Goal: Task Accomplishment & Management: Manage account settings

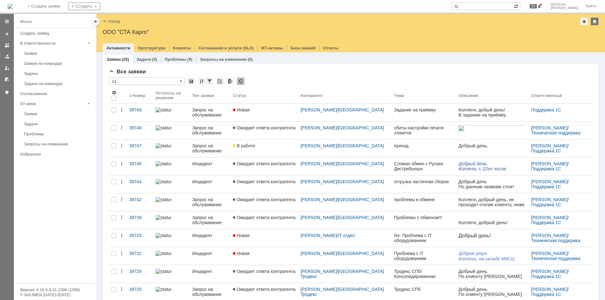
click at [267, 117] on link "Новая" at bounding box center [263, 113] width 67 height 18
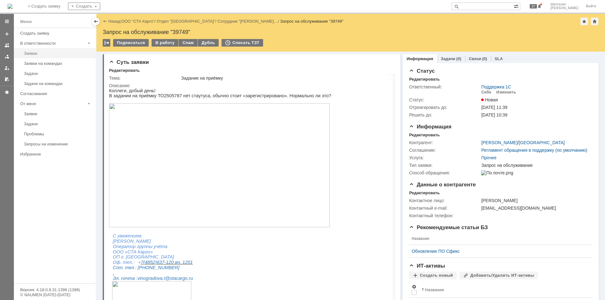
click at [52, 55] on div "Заявки" at bounding box center [58, 53] width 68 height 5
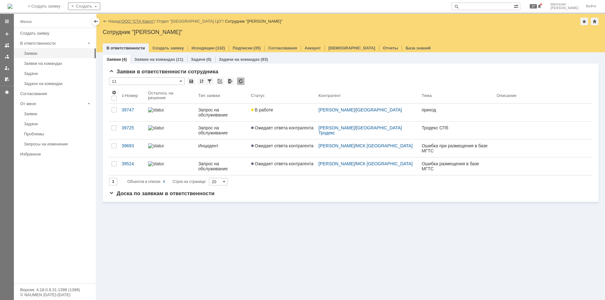
click at [136, 20] on link "ООО "СТА Карго"" at bounding box center [137, 21] width 33 height 5
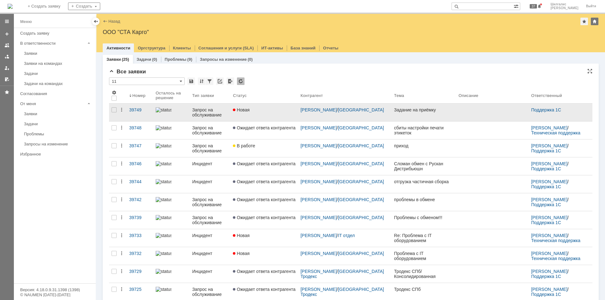
click at [256, 113] on link "Новая" at bounding box center [263, 113] width 67 height 18
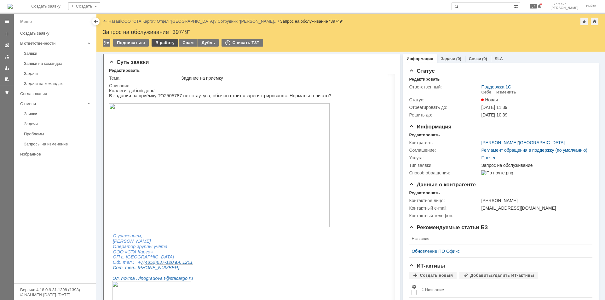
click at [163, 45] on div "В работу" at bounding box center [165, 43] width 27 height 8
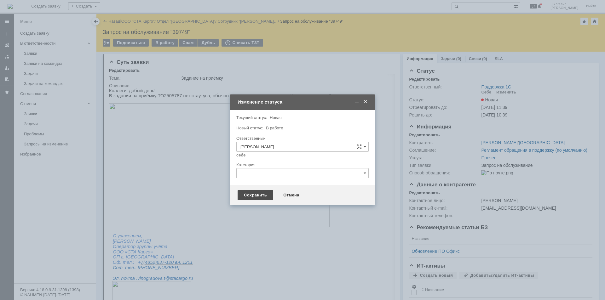
click at [245, 193] on div "Сохранить" at bounding box center [256, 195] width 36 height 10
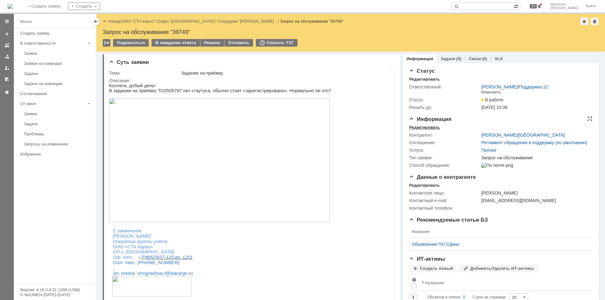
click at [425, 126] on div "Редактировать" at bounding box center [424, 127] width 31 height 5
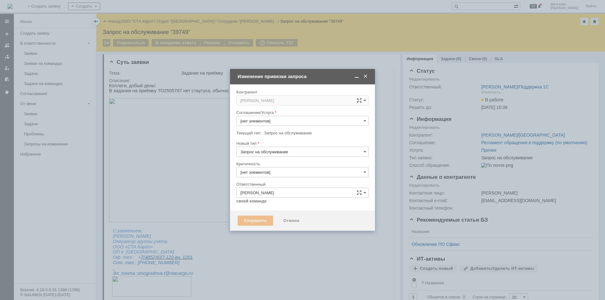
type input "Прочее"
type input "[не указано]"
type input "3. Низкая"
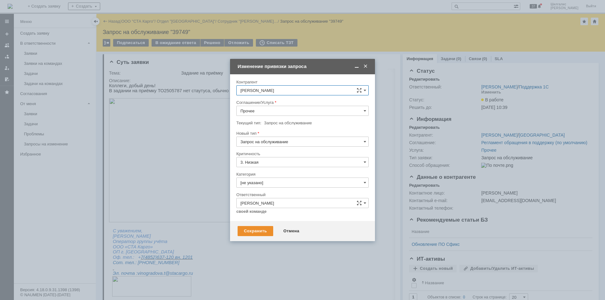
click at [275, 110] on input "Прочее" at bounding box center [302, 111] width 132 height 10
click at [265, 170] on span "WMS Приёмка" at bounding box center [302, 172] width 124 height 5
type input "WMS Приёмка"
click at [268, 180] on input "[не указано]" at bounding box center [302, 183] width 132 height 10
click at [279, 223] on span "Консультация пользователя" at bounding box center [302, 225] width 124 height 5
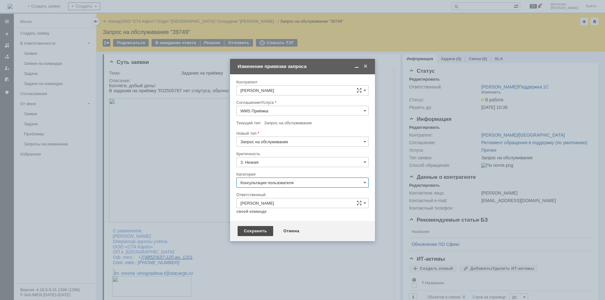
click at [256, 228] on div "Сохранить" at bounding box center [256, 231] width 36 height 10
type input "Консультация пользователя"
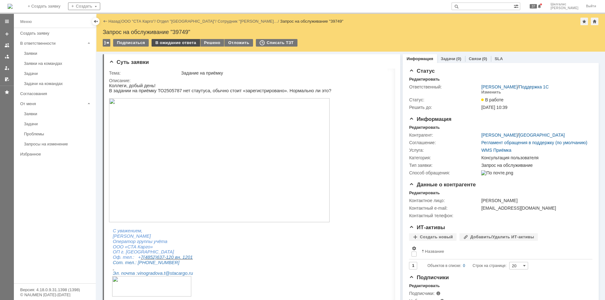
click at [182, 43] on div "В ожидание ответа" at bounding box center [176, 43] width 48 height 8
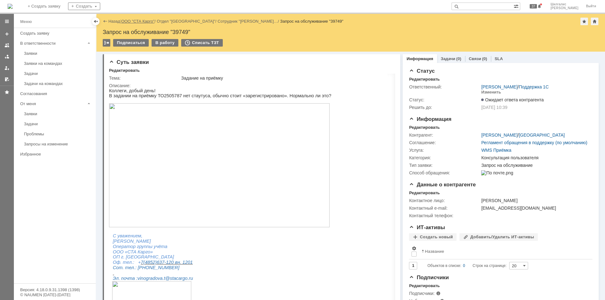
click at [131, 20] on link "ООО "СТА Карго"" at bounding box center [137, 21] width 33 height 5
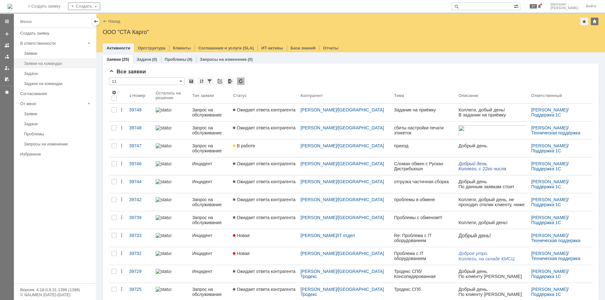
click at [46, 60] on link "Заявки на командах" at bounding box center [57, 64] width 73 height 10
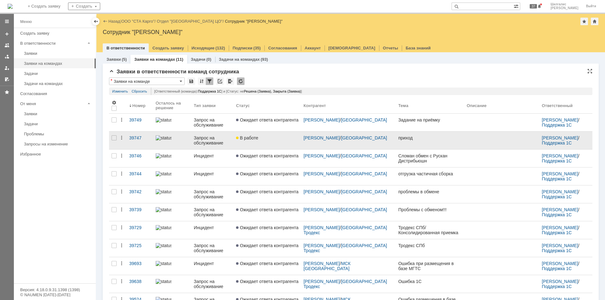
click at [273, 140] on div "В работе" at bounding box center [267, 137] width 62 height 5
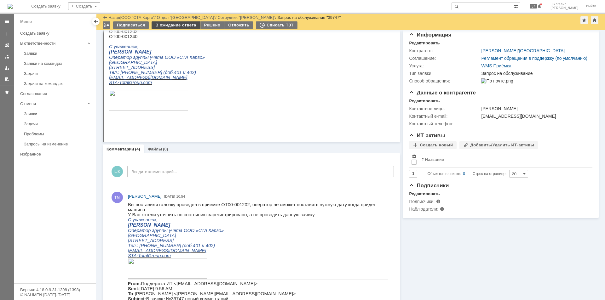
click at [177, 27] on div "В ожидание ответа" at bounding box center [176, 25] width 48 height 8
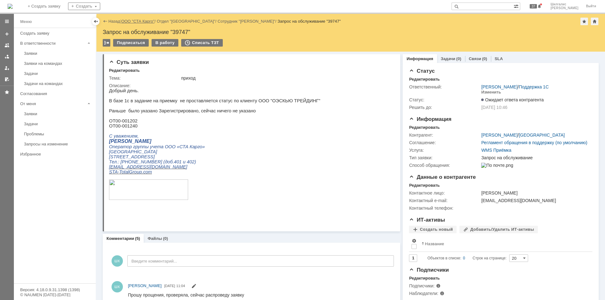
click at [140, 22] on link "ООО "СТА Карго"" at bounding box center [137, 21] width 33 height 5
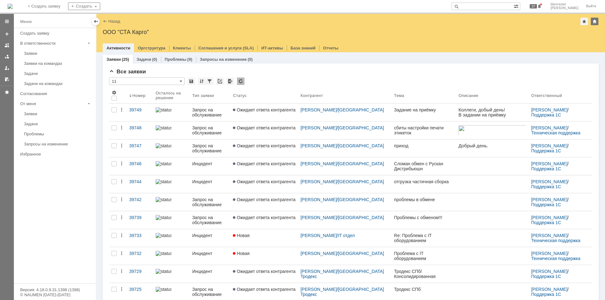
click at [54, 62] on div "Заявки на командах" at bounding box center [58, 63] width 68 height 5
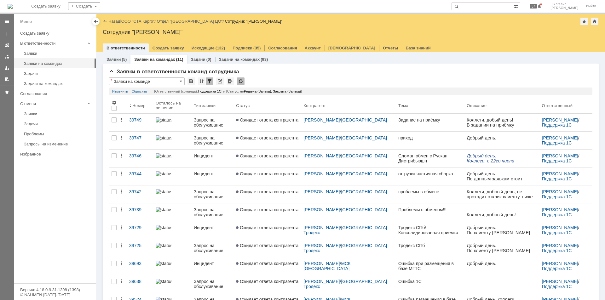
click at [148, 21] on link "ООО "СТА Карго"" at bounding box center [137, 21] width 33 height 5
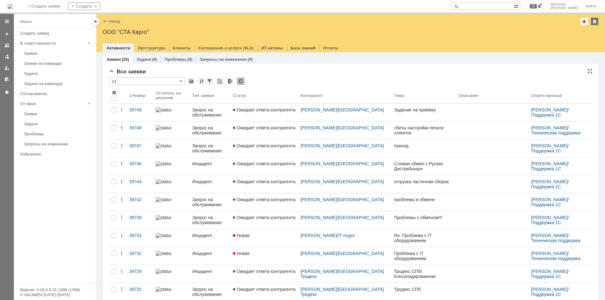
click at [279, 81] on div "* 11" at bounding box center [350, 82] width 483 height 8
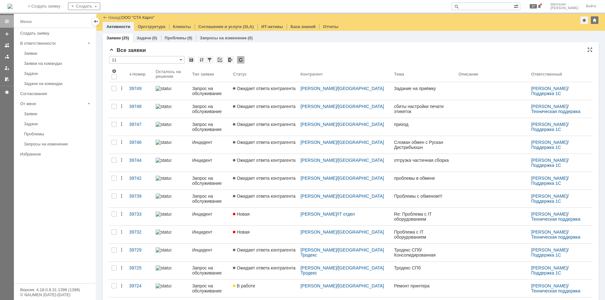
scroll to position [126, 0]
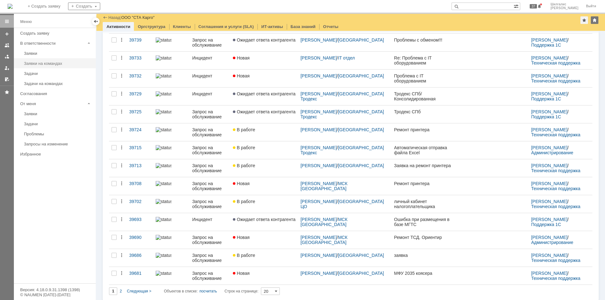
click at [54, 65] on div "Заявки на командах" at bounding box center [58, 63] width 68 height 5
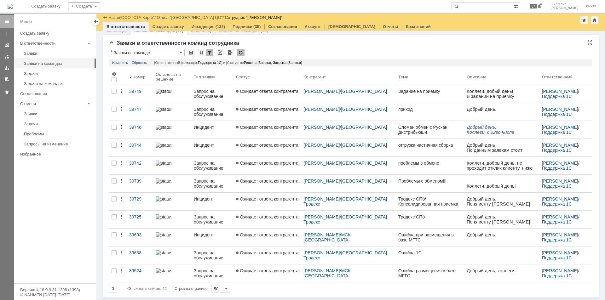
click at [284, 49] on div "* Заявки на команде" at bounding box center [350, 53] width 483 height 8
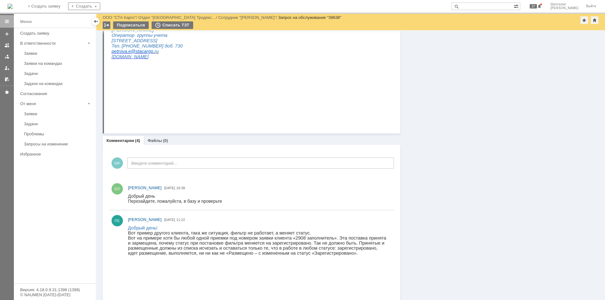
scroll to position [157, 0]
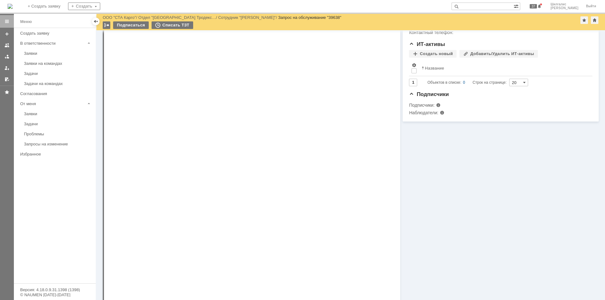
drag, startPoint x: 439, startPoint y: 144, endPoint x: 330, endPoint y: 81, distance: 125.9
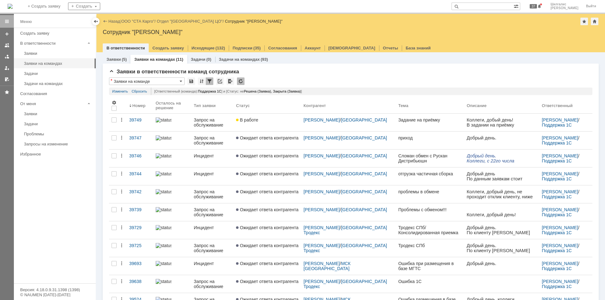
click at [141, 21] on link "ООО "СТА Карго"" at bounding box center [137, 21] width 33 height 5
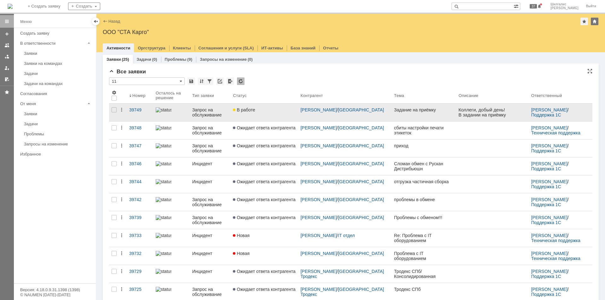
click at [263, 112] on div "В работе" at bounding box center [264, 109] width 62 height 5
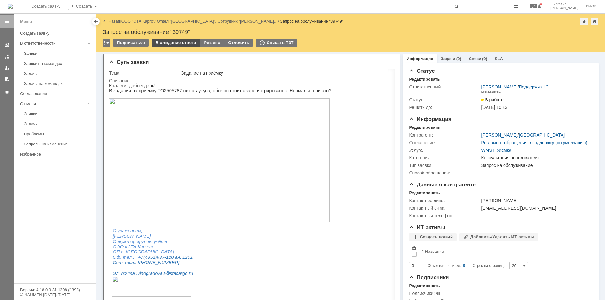
click at [175, 39] on div "В ожидание ответа" at bounding box center [176, 43] width 48 height 8
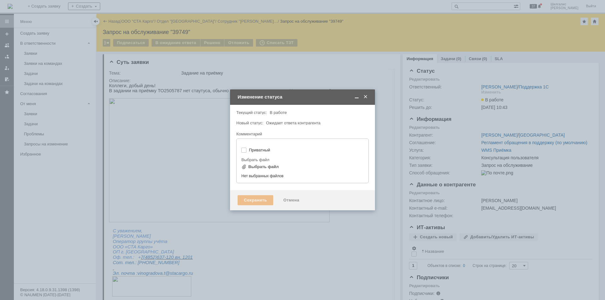
type input "[не указано]"
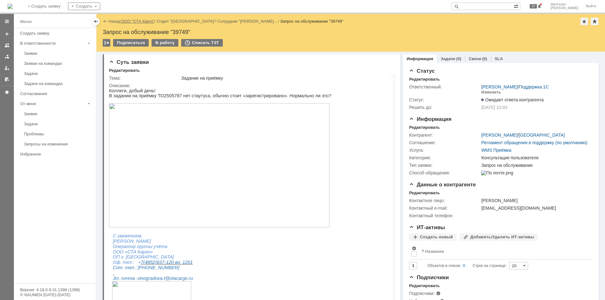
click at [144, 19] on link "ООО "СТА Карго"" at bounding box center [137, 21] width 33 height 5
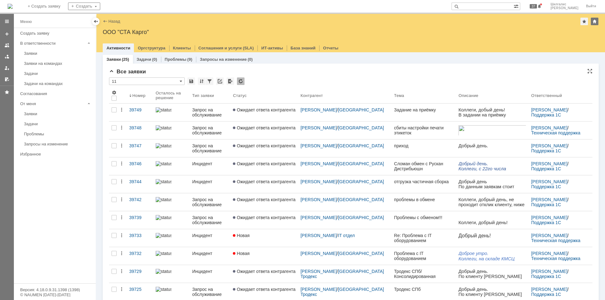
click at [284, 77] on div "Все заявки * 11 Результаты поиска: 1 2 Следующая > Объектов в списке: посчитать…" at bounding box center [350, 273] width 483 height 409
click at [267, 78] on div "* 11" at bounding box center [350, 82] width 483 height 8
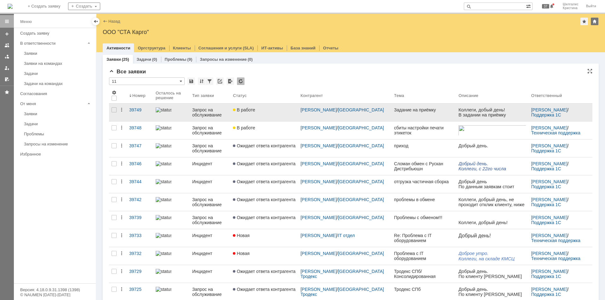
click at [260, 111] on div "В работе" at bounding box center [264, 109] width 62 height 5
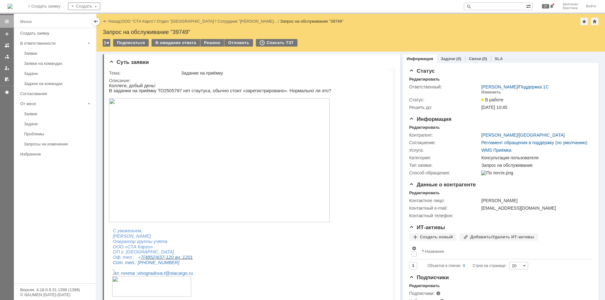
click at [141, 21] on link "ООО "СТА Карго"" at bounding box center [137, 21] width 33 height 5
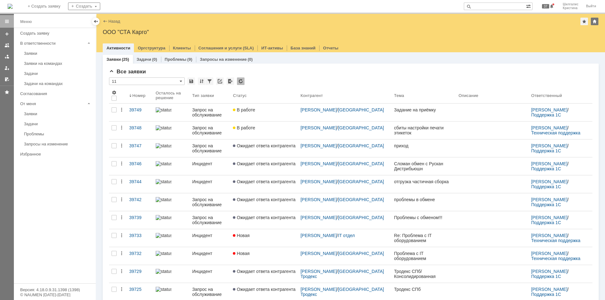
click at [274, 129] on div "В работе" at bounding box center [264, 127] width 62 height 5
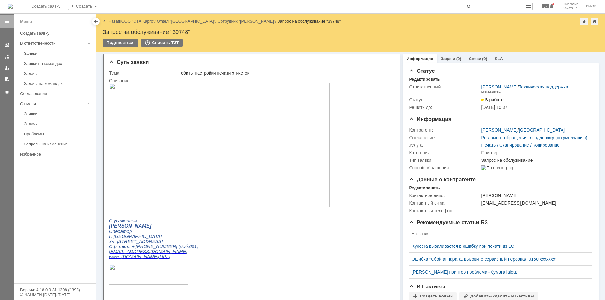
click at [137, 23] on link "ООО "СТА Карго"" at bounding box center [137, 21] width 33 height 5
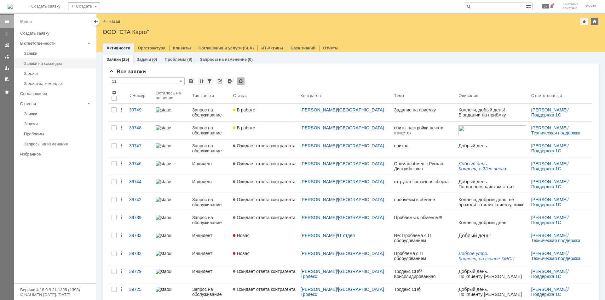
click at [43, 65] on div "Заявки на командах" at bounding box center [58, 63] width 68 height 5
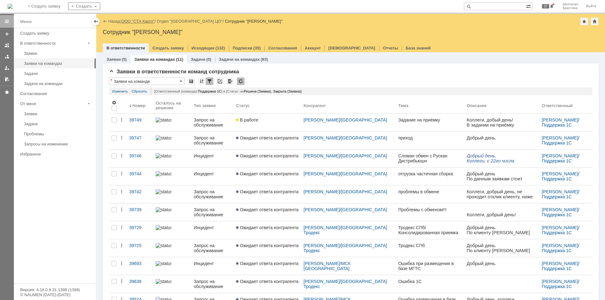
click at [145, 19] on link "ООО "СТА Карго"" at bounding box center [137, 21] width 33 height 5
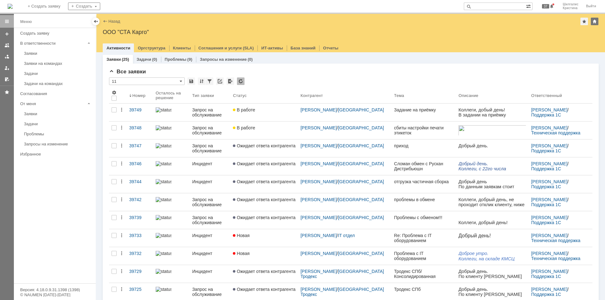
click at [53, 63] on div "Заявки на командах" at bounding box center [58, 63] width 68 height 5
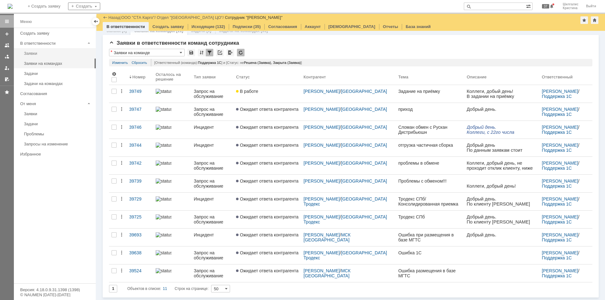
click at [26, 55] on div "Заявки" at bounding box center [58, 53] width 68 height 5
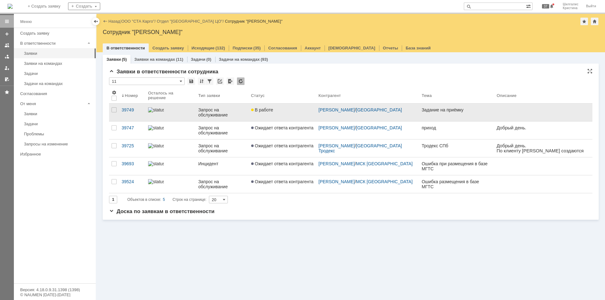
click at [280, 116] on link "В работе" at bounding box center [282, 113] width 67 height 18
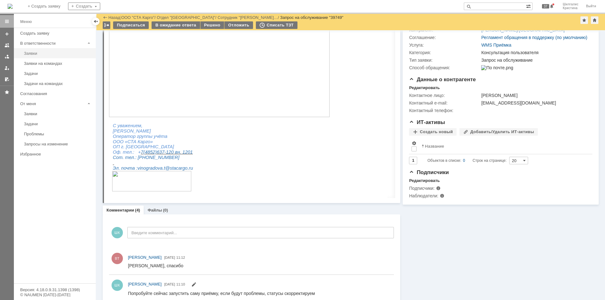
click at [43, 51] on div "Заявки" at bounding box center [58, 53] width 68 height 5
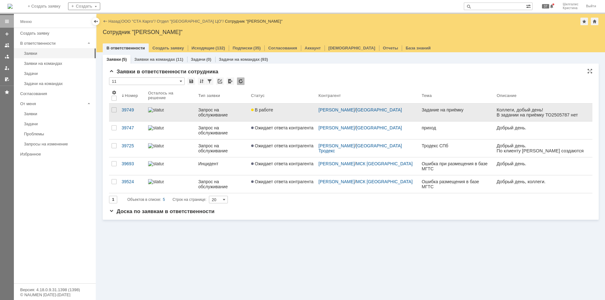
click at [278, 108] on div "В работе" at bounding box center [282, 109] width 62 height 5
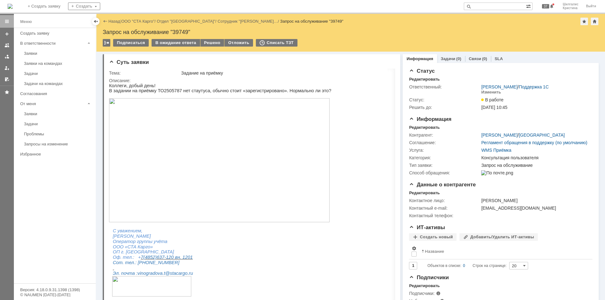
click at [151, 144] on img at bounding box center [219, 160] width 221 height 124
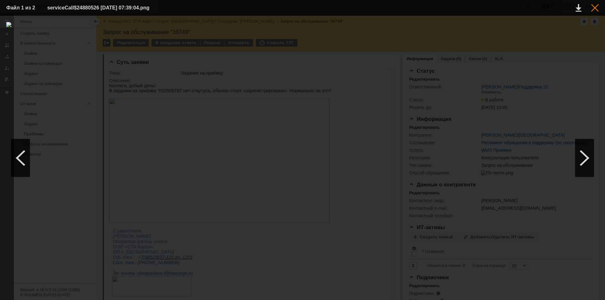
click at [592, 7] on div at bounding box center [595, 8] width 8 height 8
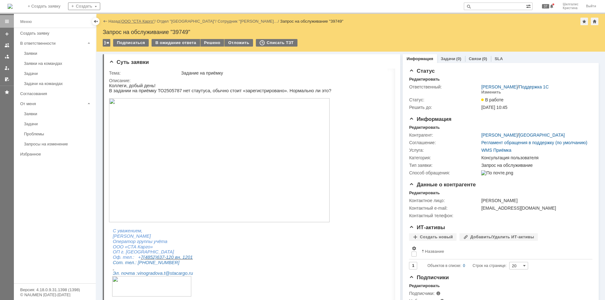
click at [136, 21] on link "ООО "СТА Карго"" at bounding box center [137, 21] width 33 height 5
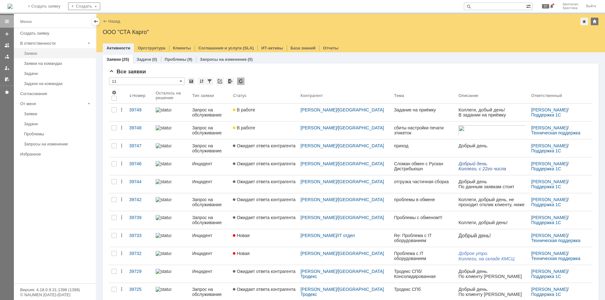
click at [41, 53] on div "Заявки" at bounding box center [58, 53] width 68 height 5
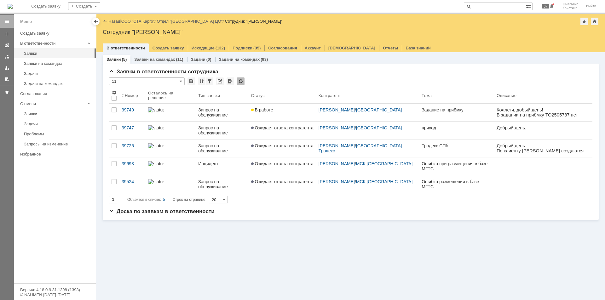
click at [145, 21] on link "ООО "СТА Карго"" at bounding box center [137, 21] width 33 height 5
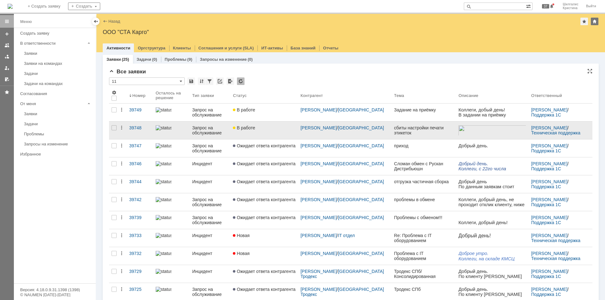
click at [254, 133] on link "В работе" at bounding box center [263, 131] width 67 height 18
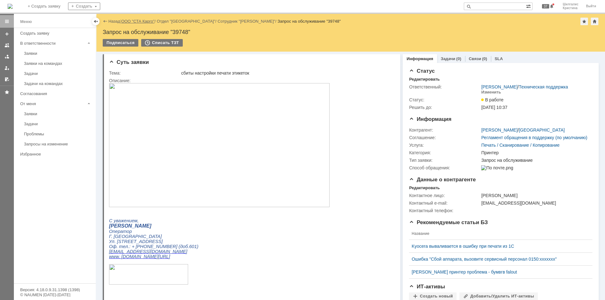
click at [139, 21] on link "ООО "СТА Карго"" at bounding box center [137, 21] width 33 height 5
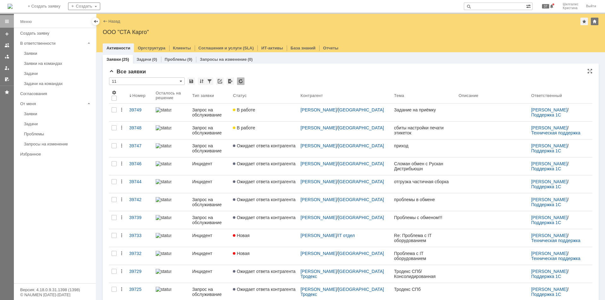
click at [283, 71] on div "Все заявки" at bounding box center [350, 72] width 483 height 6
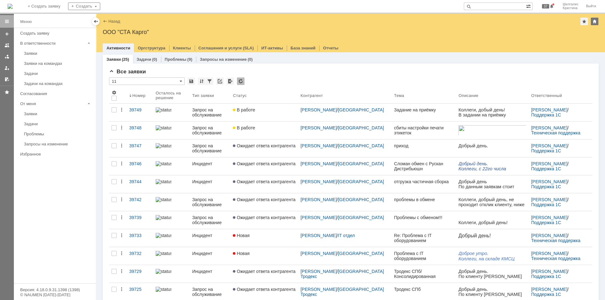
click at [266, 124] on link "В работе" at bounding box center [263, 131] width 67 height 18
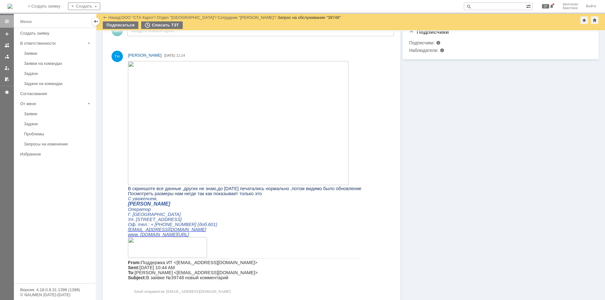
click at [281, 145] on img at bounding box center [238, 123] width 221 height 124
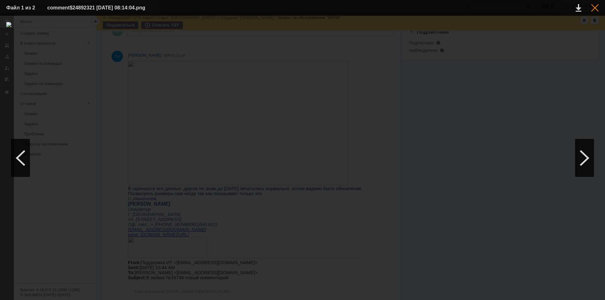
click at [594, 7] on div at bounding box center [595, 8] width 8 height 8
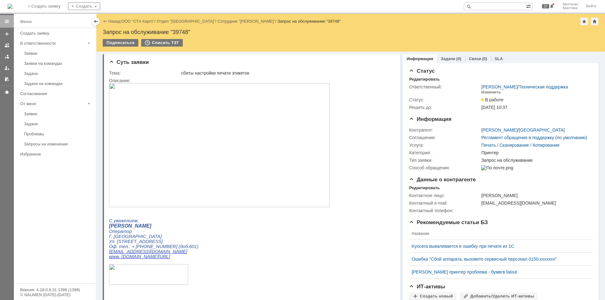
click at [140, 22] on link "ООО "СТА Карго"" at bounding box center [137, 21] width 33 height 5
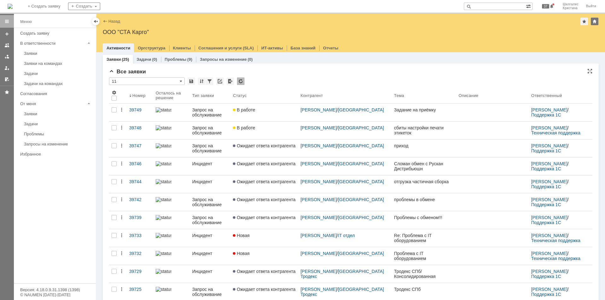
click at [282, 78] on div "* 11" at bounding box center [350, 82] width 483 height 8
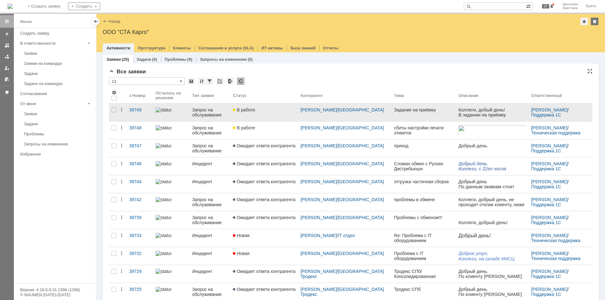
click at [268, 115] on link "В работе" at bounding box center [263, 113] width 67 height 18
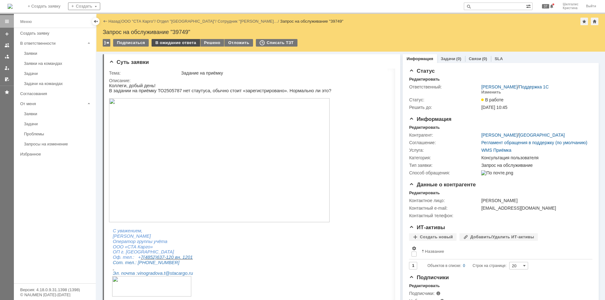
click at [172, 43] on div "В ожидание ответа" at bounding box center [176, 43] width 48 height 8
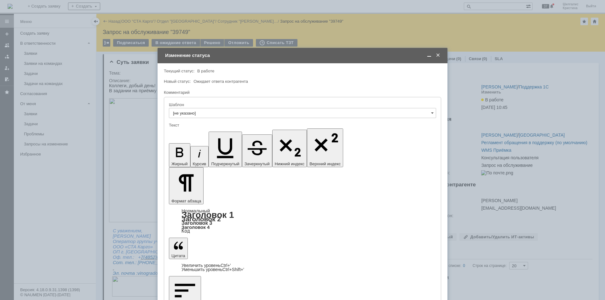
copy div "Исправили, требуется перезайти в систему. И прошу понаблюдать, как будут сейчас…"
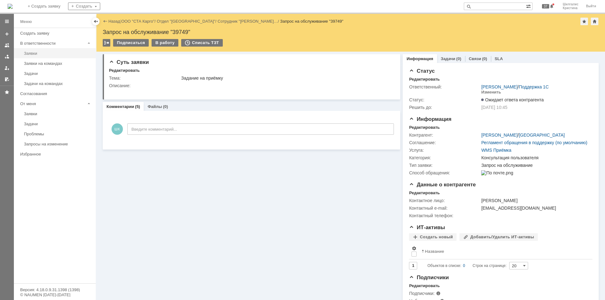
click at [31, 54] on div "Заявки" at bounding box center [58, 53] width 68 height 5
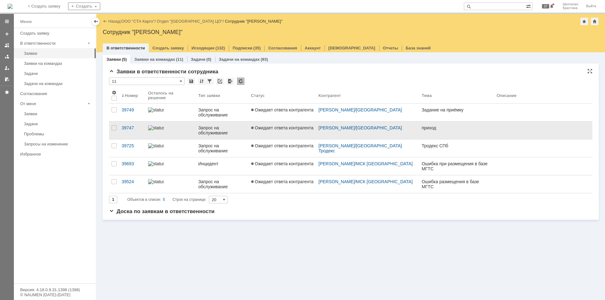
click at [299, 131] on link "Ожидает ответа контрагента" at bounding box center [282, 131] width 67 height 18
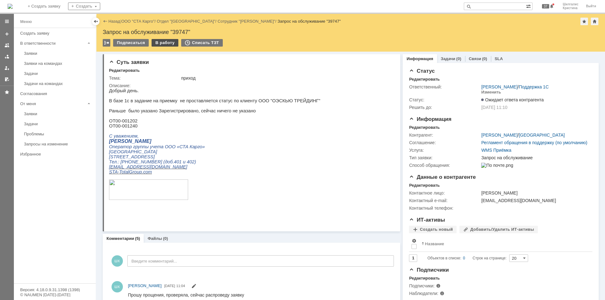
click at [166, 41] on div "В работу" at bounding box center [165, 43] width 27 height 8
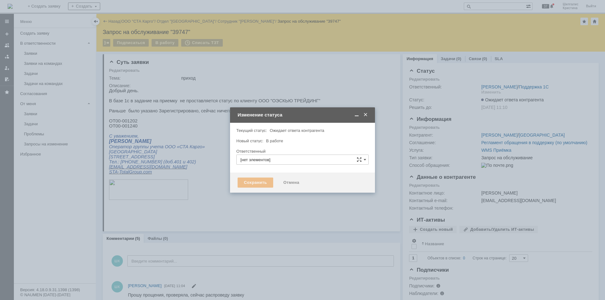
type input "[PERSON_NAME]"
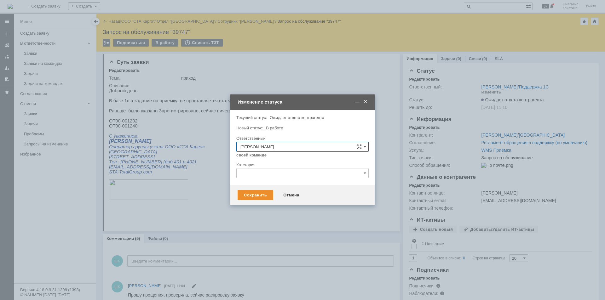
click at [255, 189] on div "Сохранить Отмена" at bounding box center [302, 195] width 145 height 20
click at [250, 199] on div "Сохранить" at bounding box center [256, 195] width 36 height 10
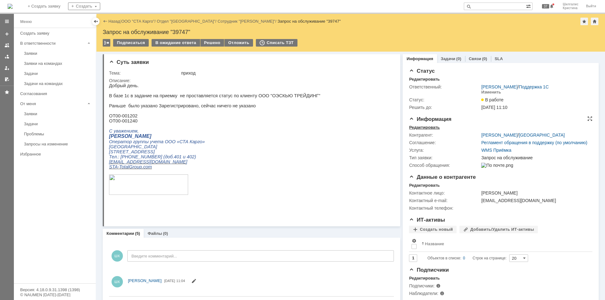
click at [422, 129] on div "Редактировать" at bounding box center [424, 127] width 31 height 5
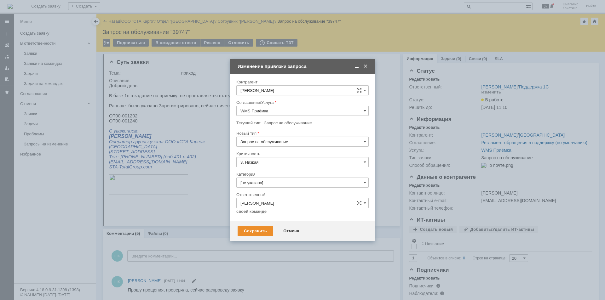
click at [255, 186] on input "[не указано]" at bounding box center [302, 183] width 132 height 10
click at [259, 237] on span "Ошибка" at bounding box center [302, 235] width 124 height 5
type input "Ошибка"
click at [253, 231] on div "Сохранить" at bounding box center [256, 231] width 36 height 10
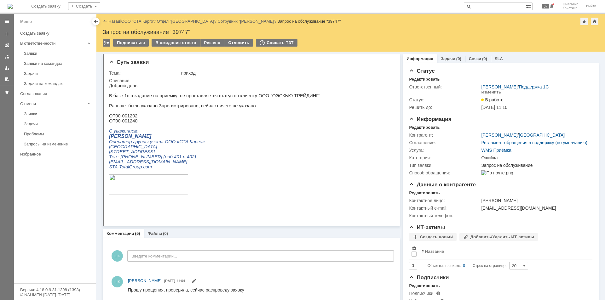
click at [170, 47] on td "В ожидание ответа" at bounding box center [176, 43] width 49 height 8
click at [170, 45] on div "В ожидание ответа" at bounding box center [176, 43] width 48 height 8
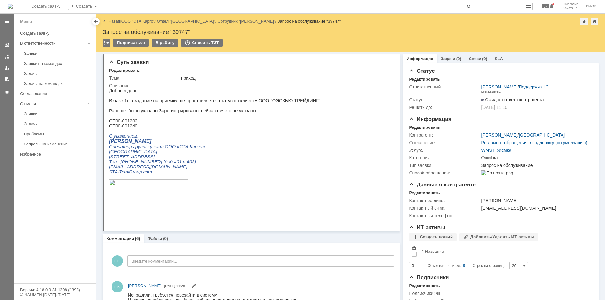
click at [144, 24] on div "Назад | ООО "СТА Карго" / Отдел "Новосибирск" / Сотрудник "Тимофеева Мария" / З…" at bounding box center [351, 22] width 496 height 8
click at [149, 21] on link "ООО "СТА Карго"" at bounding box center [137, 21] width 33 height 5
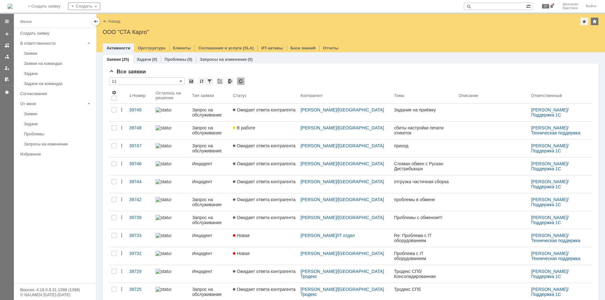
click at [269, 116] on link "Ожидает ответа контрагента" at bounding box center [263, 113] width 67 height 18
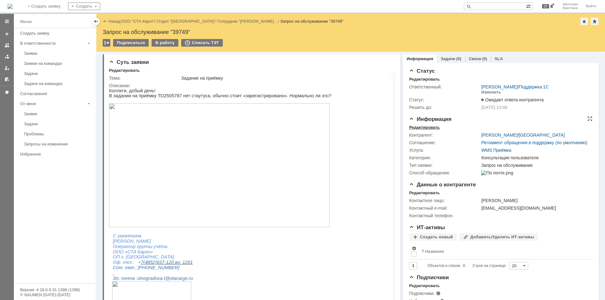
click at [431, 126] on div "Редактировать" at bounding box center [424, 127] width 31 height 5
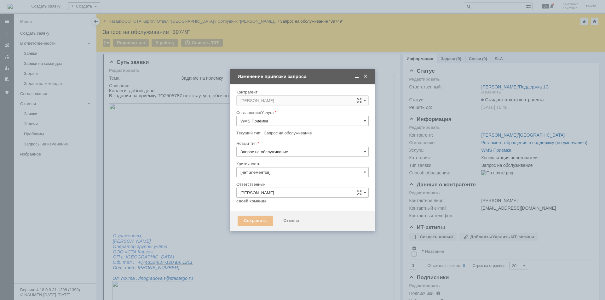
type input "3. Низкая"
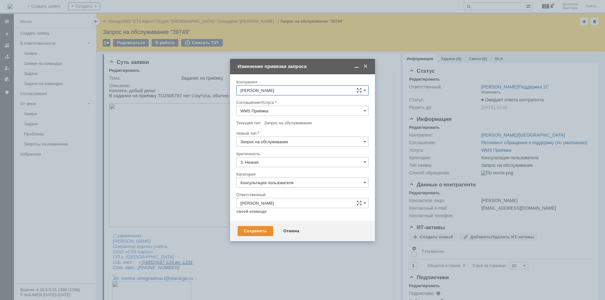
click at [263, 181] on input "Консультация пользователя" at bounding box center [302, 183] width 132 height 10
click at [262, 234] on span "Ошибка" at bounding box center [302, 235] width 124 height 5
click at [256, 232] on div "Сохранить" at bounding box center [256, 231] width 36 height 10
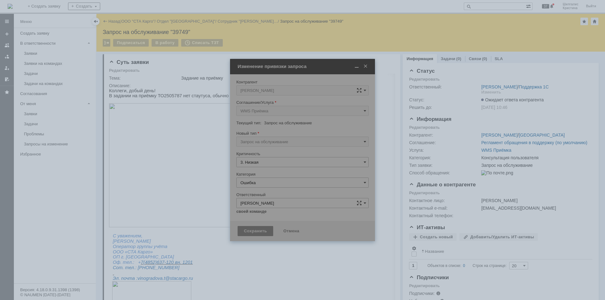
type input "Ошибка"
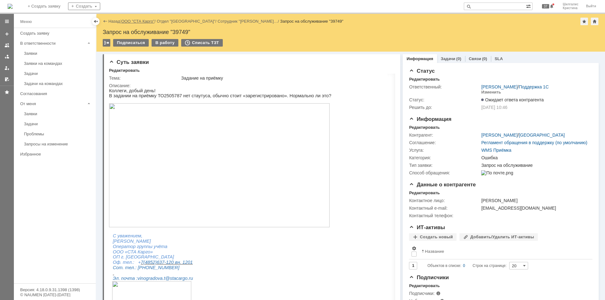
click at [141, 20] on link "ООО "СТА Карго"" at bounding box center [137, 21] width 33 height 5
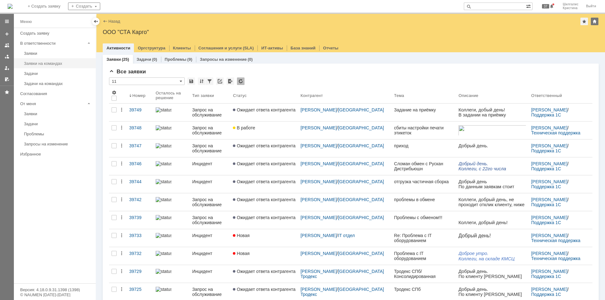
click at [54, 62] on div "Заявки на командах" at bounding box center [58, 63] width 68 height 5
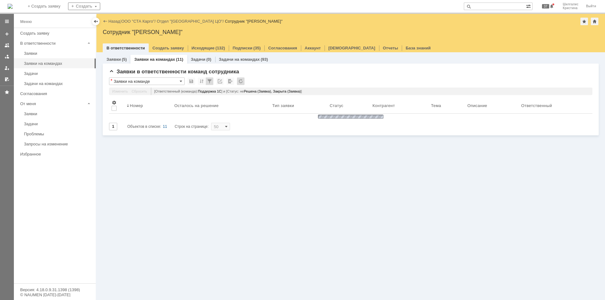
click at [490, 5] on input "text" at bounding box center [495, 7] width 62 height 8
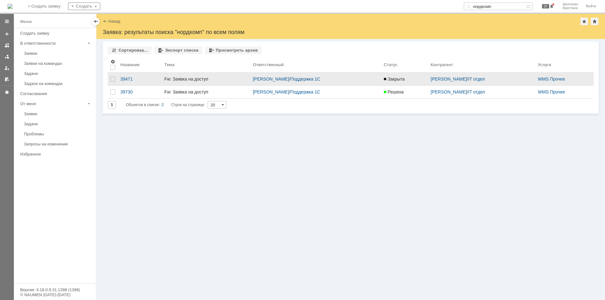
click at [196, 83] on link "Fw: Заявка на доступ" at bounding box center [206, 79] width 89 height 13
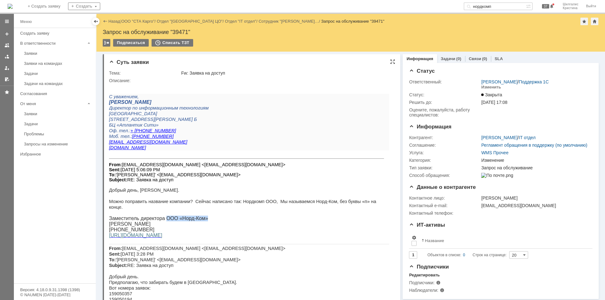
drag, startPoint x: 208, startPoint y: 221, endPoint x: 167, endPoint y: 221, distance: 41.3
click at [167, 221] on span "Заместитель директора ООО «Норд-Ком»" at bounding box center [158, 218] width 99 height 5
click at [173, 215] on p at bounding box center [249, 213] width 280 height 6
drag, startPoint x: 190, startPoint y: 165, endPoint x: 161, endPoint y: 167, distance: 29.0
click at [161, 167] on font "From: vmc@nord-kom.ru <vmc@nord-kom.ru> Sent: Friday, August 29, 2025 5:06:09 P…" at bounding box center [197, 172] width 176 height 20
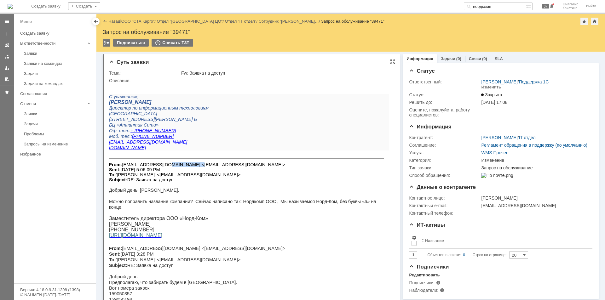
copy font "vmc@nord-kom"
drag, startPoint x: 506, startPoint y: 6, endPoint x: 435, endPoint y: -3, distance: 71.1
click at [435, 0] on html "Идет загрузка, пожалуйста, подождите. На домашнюю + Создать заявку Создать норд…" at bounding box center [302, 150] width 605 height 300
paste input "vmc@nord-kom"
type input "vmc@nord-kom"
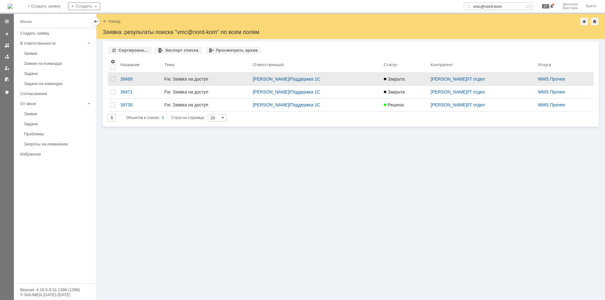
click at [182, 80] on div "Fw: Заявка на доступ" at bounding box center [205, 79] width 83 height 5
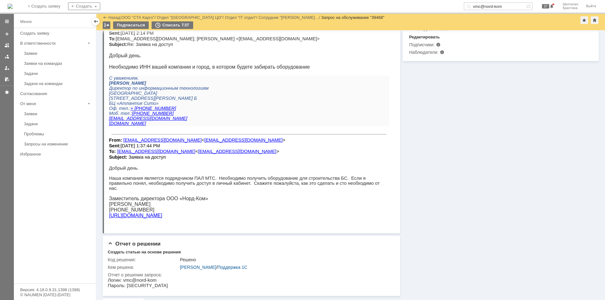
scroll to position [237, 0]
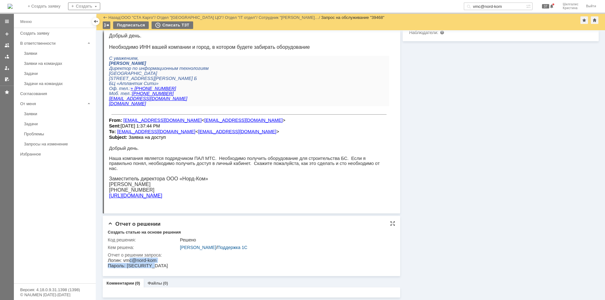
drag, startPoint x: 154, startPoint y: 260, endPoint x: 128, endPoint y: 259, distance: 25.9
click at [128, 259] on html "Логин: vmc@nord-kom Пароль: yn-o$rXuxl" at bounding box center [248, 263] width 281 height 11
click at [129, 258] on p "Логин: vmc@nord-kom" at bounding box center [138, 260] width 60 height 5
click at [148, 260] on p "Логин: vmc@nord-kom" at bounding box center [138, 260] width 60 height 5
click at [171, 259] on html "Логин: vmc@nord-kom Пароль: yn-o$rXuxl" at bounding box center [248, 263] width 281 height 11
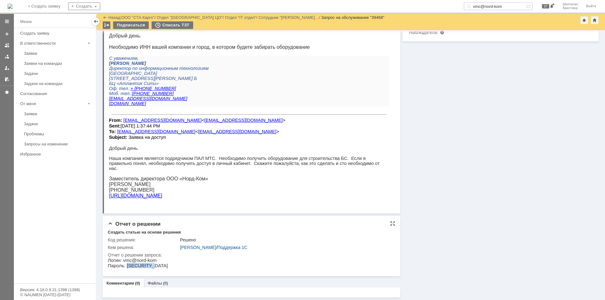
drag, startPoint x: 148, startPoint y: 267, endPoint x: 126, endPoint y: 268, distance: 22.4
click at [126, 268] on p "Пароль: yn-o$rXuxl" at bounding box center [138, 265] width 60 height 5
copy p "yn-o$rXuxl"
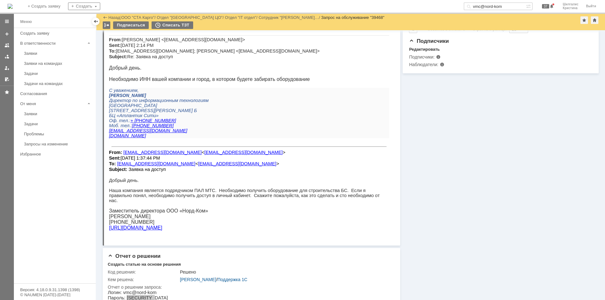
scroll to position [0, 0]
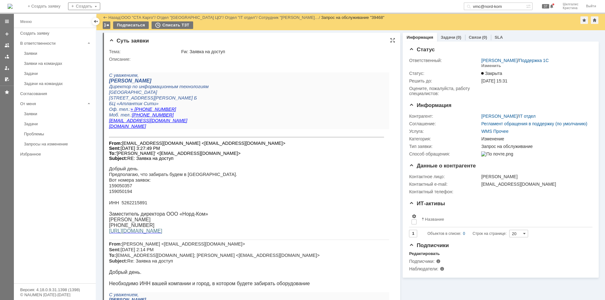
drag, startPoint x: 437, startPoint y: 210, endPoint x: 397, endPoint y: 116, distance: 102.8
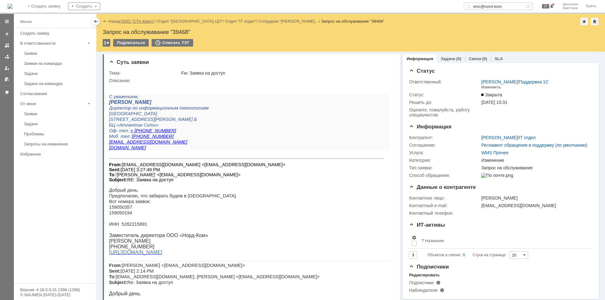
click at [141, 20] on link "ООО "СТА Карго"" at bounding box center [137, 21] width 33 height 5
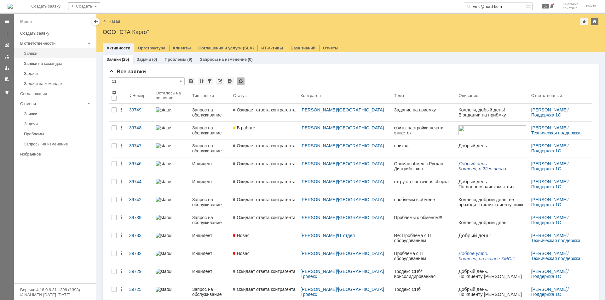
click at [36, 53] on div "Заявки" at bounding box center [58, 53] width 68 height 5
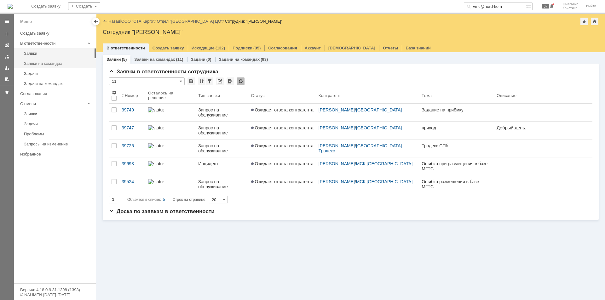
click at [38, 62] on div "Заявки на командах" at bounding box center [58, 63] width 68 height 5
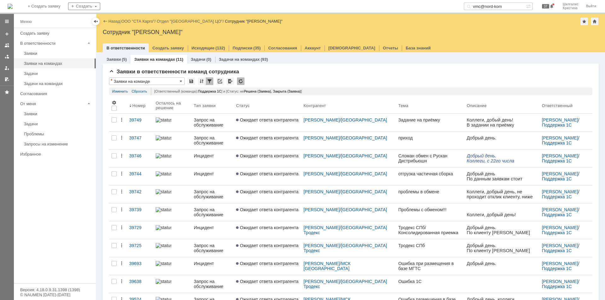
click at [140, 21] on link "ООО "СТА Карго"" at bounding box center [137, 21] width 33 height 5
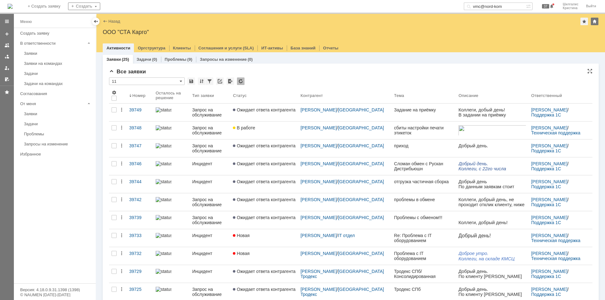
click at [285, 72] on div "Все заявки" at bounding box center [350, 72] width 483 height 6
click at [44, 53] on div "Заявки" at bounding box center [58, 53] width 68 height 5
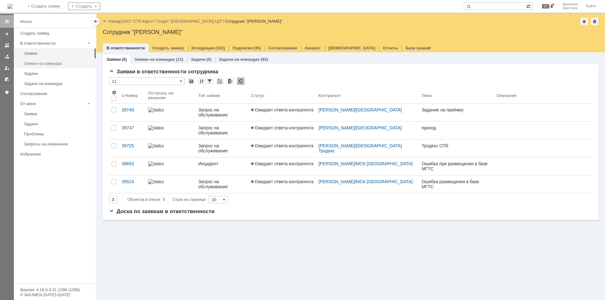
click at [49, 62] on div "Заявки на командах" at bounding box center [58, 63] width 68 height 5
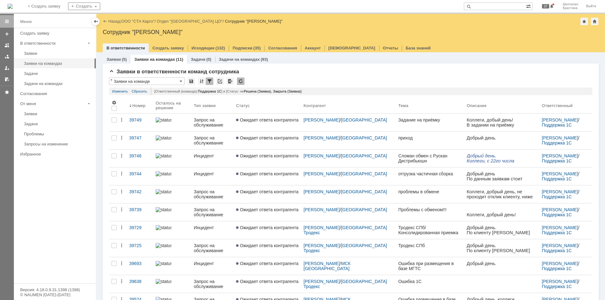
click at [142, 21] on link "ООО "СТА Карго"" at bounding box center [137, 21] width 33 height 5
